Goal: Check status: Check status

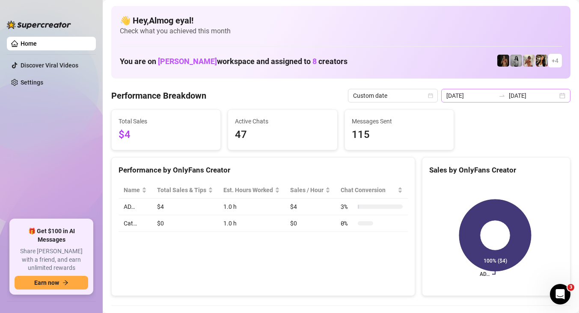
click at [502, 96] on div at bounding box center [502, 95] width 14 height 7
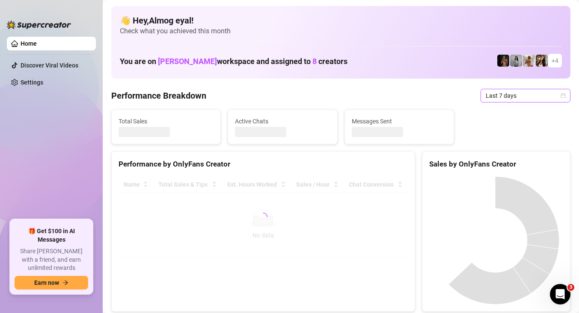
click at [514, 97] on span "Last 7 days" at bounding box center [525, 95] width 80 height 13
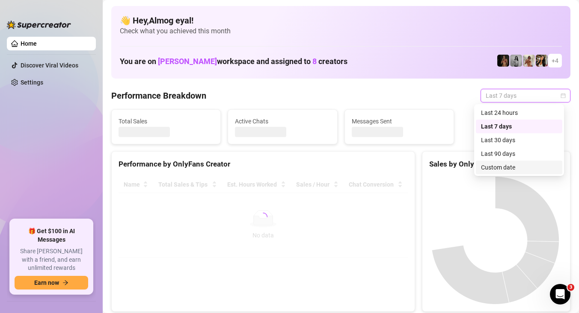
click at [497, 169] on div "Custom date" at bounding box center [519, 167] width 76 height 9
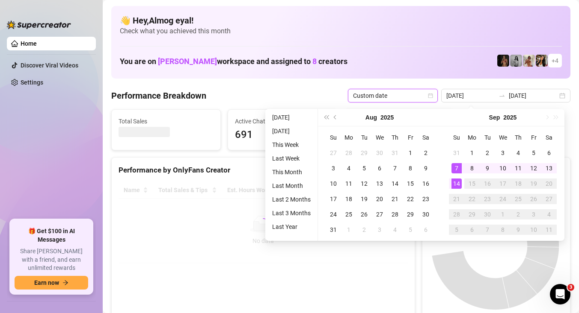
click at [460, 186] on div "14" at bounding box center [456, 184] width 10 height 10
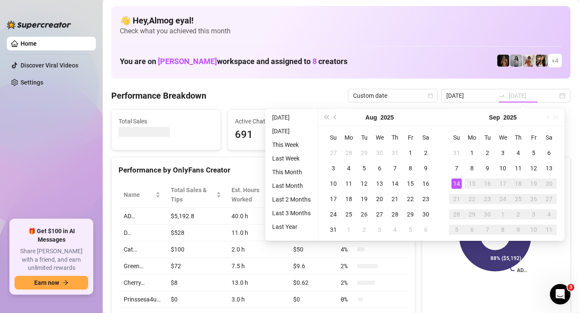
click at [458, 185] on div "14" at bounding box center [456, 184] width 10 height 10
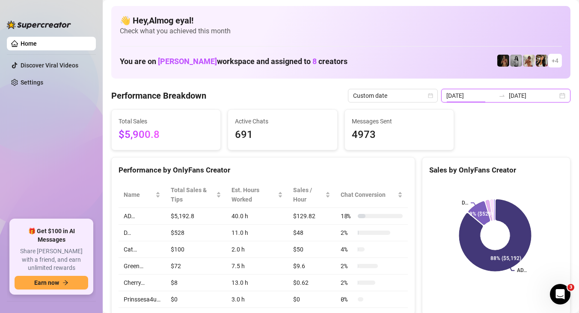
click at [492, 92] on input "2025-09-07" at bounding box center [470, 95] width 49 height 9
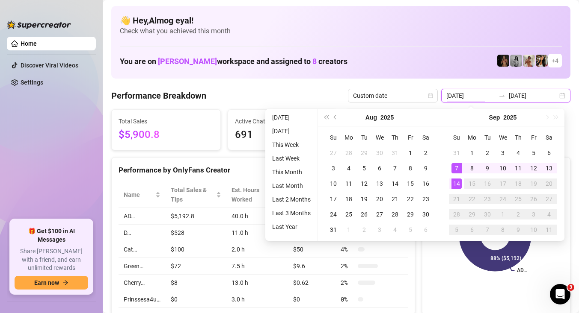
type input "[DATE]"
click at [458, 181] on div "14" at bounding box center [456, 184] width 10 height 10
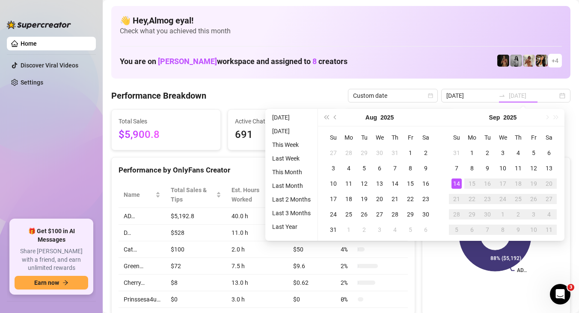
click at [458, 180] on div "14" at bounding box center [456, 184] width 10 height 10
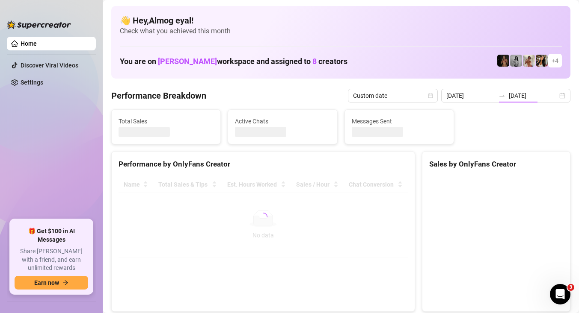
type input "[DATE]"
